Goal: Transaction & Acquisition: Subscribe to service/newsletter

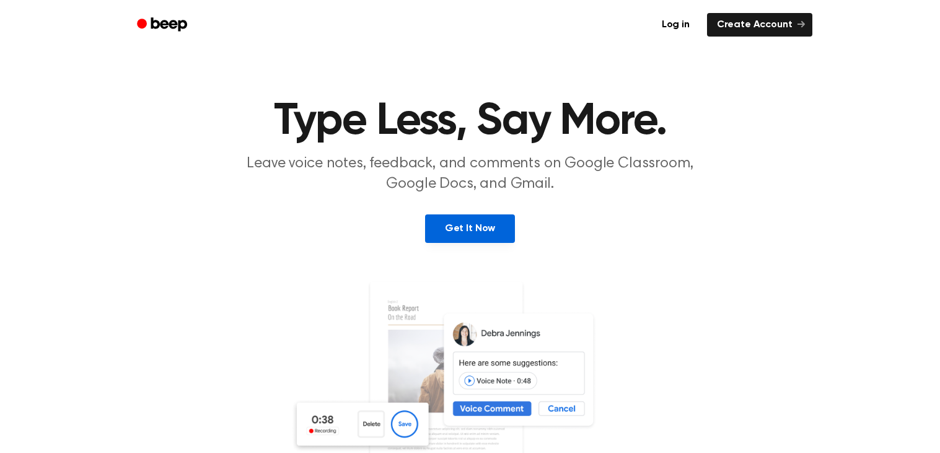
click at [478, 229] on link "Get It Now" at bounding box center [470, 228] width 90 height 29
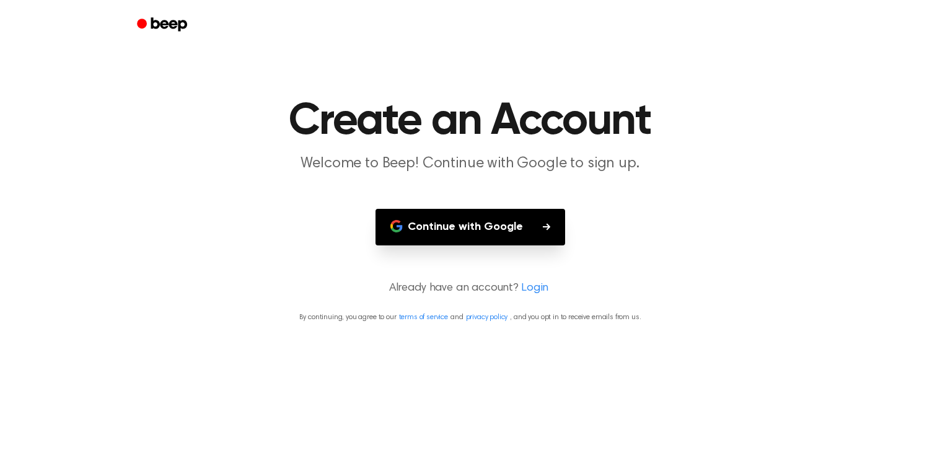
click at [478, 229] on button "Continue with Google" at bounding box center [470, 227] width 190 height 37
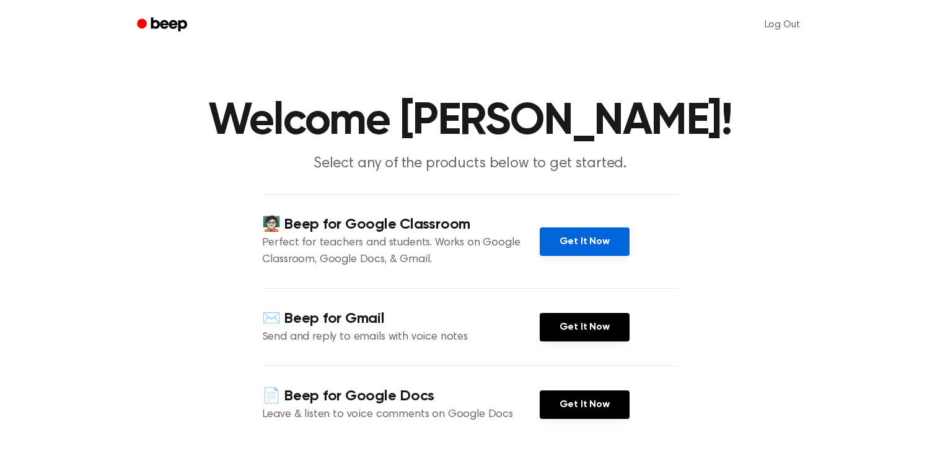
click at [558, 242] on link "Get It Now" at bounding box center [585, 241] width 90 height 29
click at [458, 242] on p "Perfect for teachers and students. Works on Google Classroom, Google Docs, & Gm…" at bounding box center [401, 251] width 278 height 33
click at [387, 223] on h4 "🧑🏻‍🏫 Beep for Google Classroom" at bounding box center [401, 224] width 278 height 20
